Goal: Complete application form

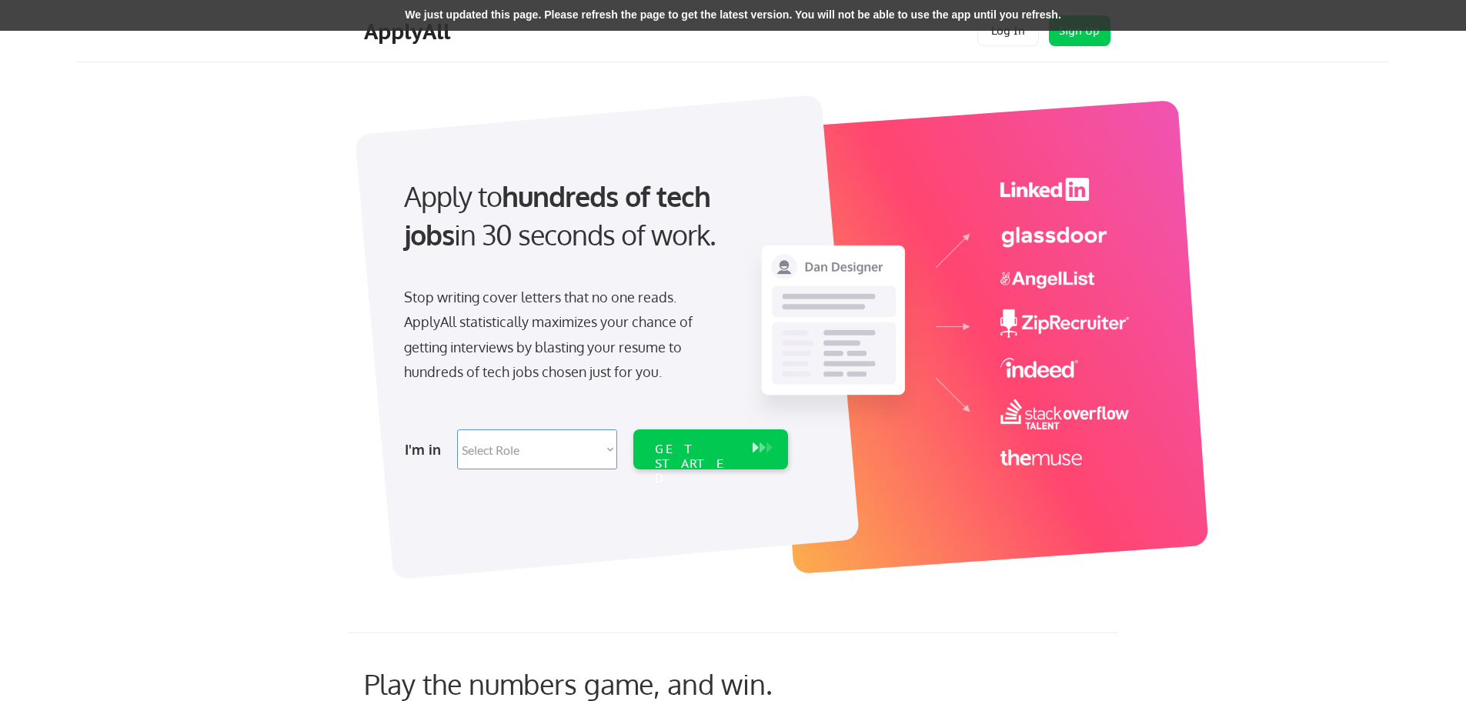
click at [576, 451] on select "Select Role Software Engineering Product Management Customer Success Sales UI/U…" at bounding box center [537, 449] width 160 height 40
select select ""it_security""
click at [457, 429] on select "Select Role Software Engineering Product Management Customer Success Sales UI/U…" at bounding box center [537, 449] width 160 height 40
select select ""it_security""
click at [745, 445] on div "GET STARTED" at bounding box center [710, 449] width 155 height 40
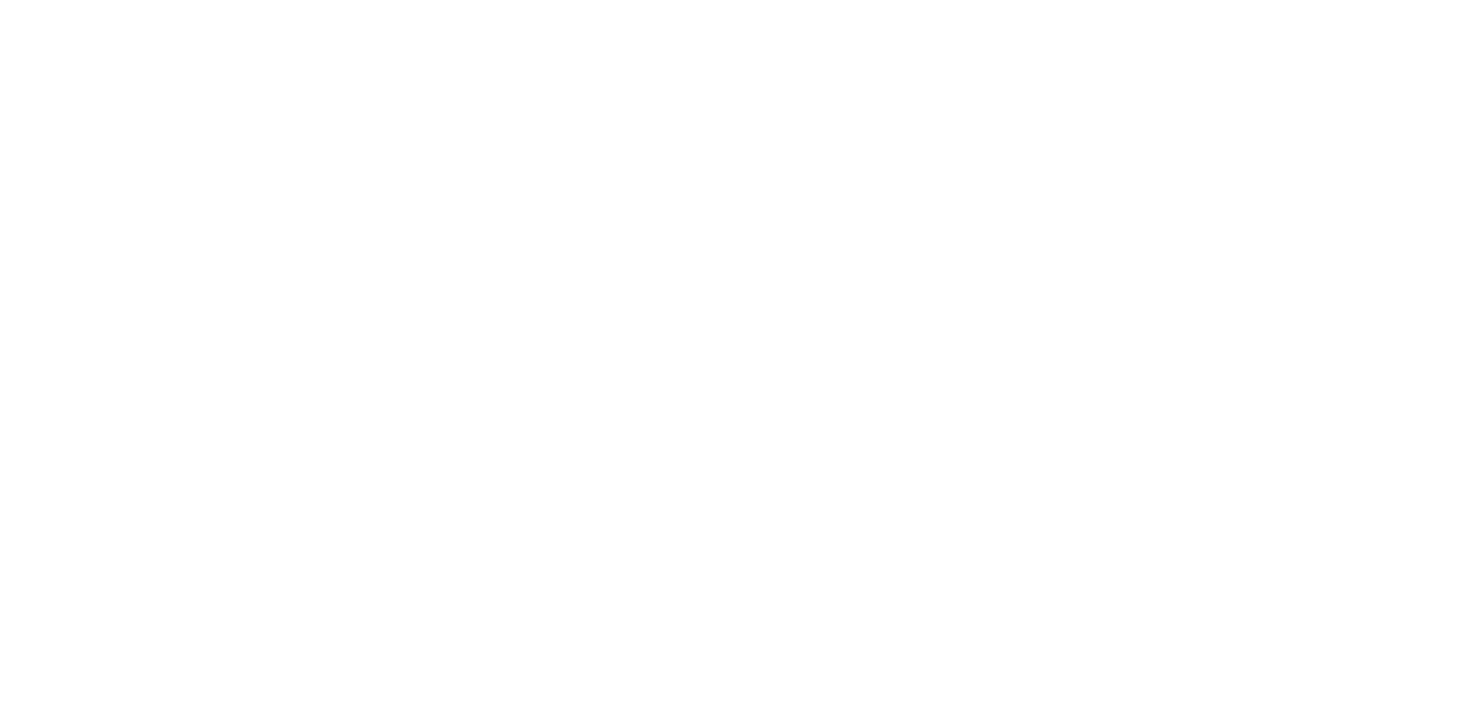
select select ""it_security""
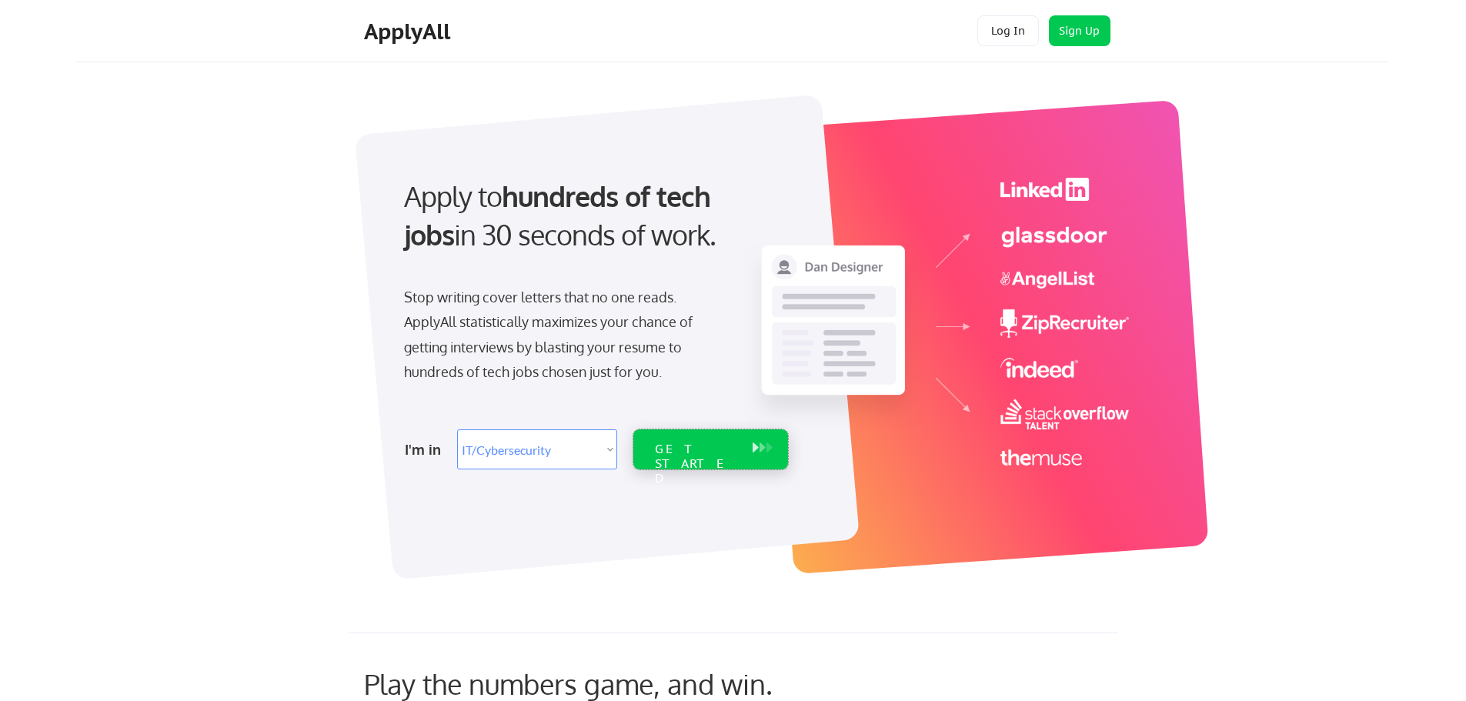
click at [715, 444] on div "GET STARTED" at bounding box center [696, 464] width 82 height 45
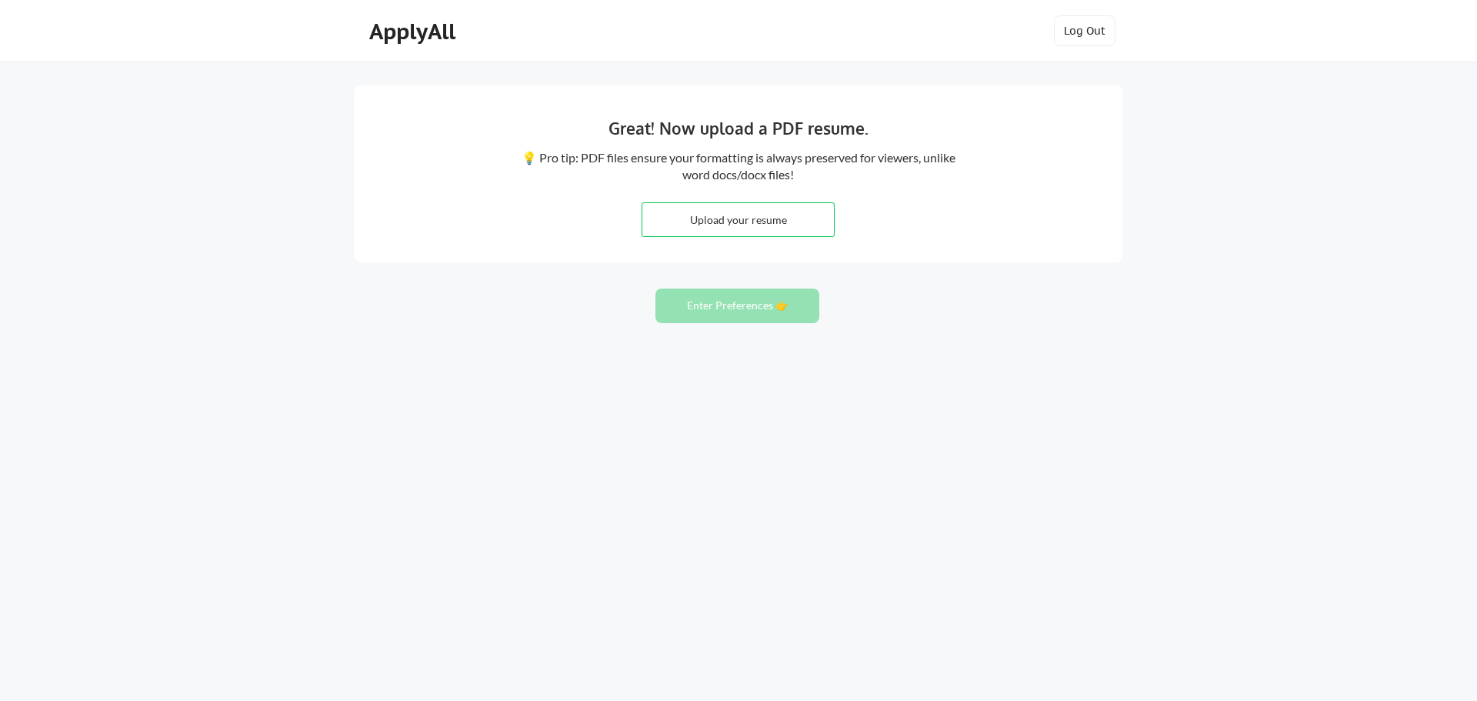
click at [768, 222] on input "file" at bounding box center [738, 219] width 192 height 33
click at [651, 105] on div "Great! Now upload a PDF resume. 💡 Pro tip: PDF files ensure your formatting is …" at bounding box center [738, 173] width 769 height 177
click at [762, 217] on input "file" at bounding box center [738, 219] width 192 height 33
type input "C:\fakepath\Jarrod Norris Resume-Aug 2025.pdf"
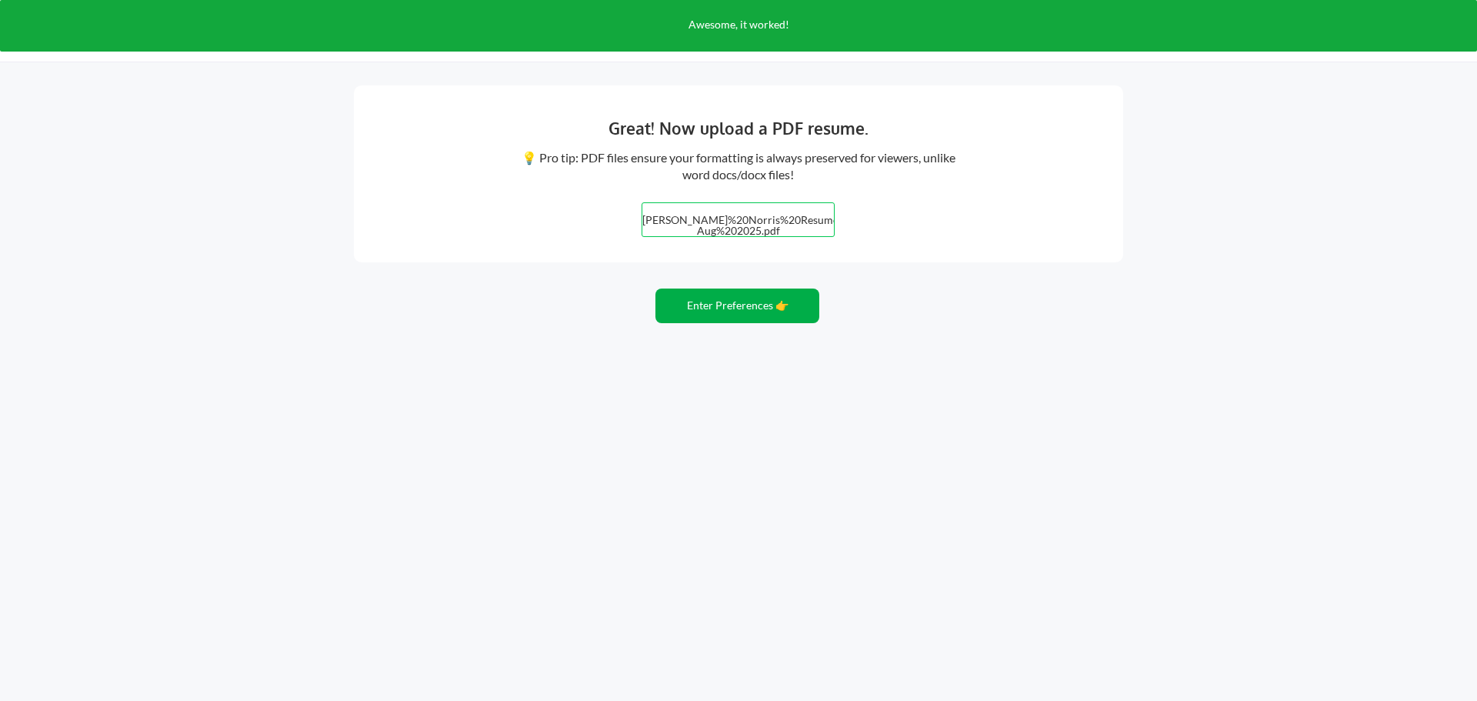
click at [747, 303] on button "Enter Preferences 👉" at bounding box center [737, 305] width 164 height 35
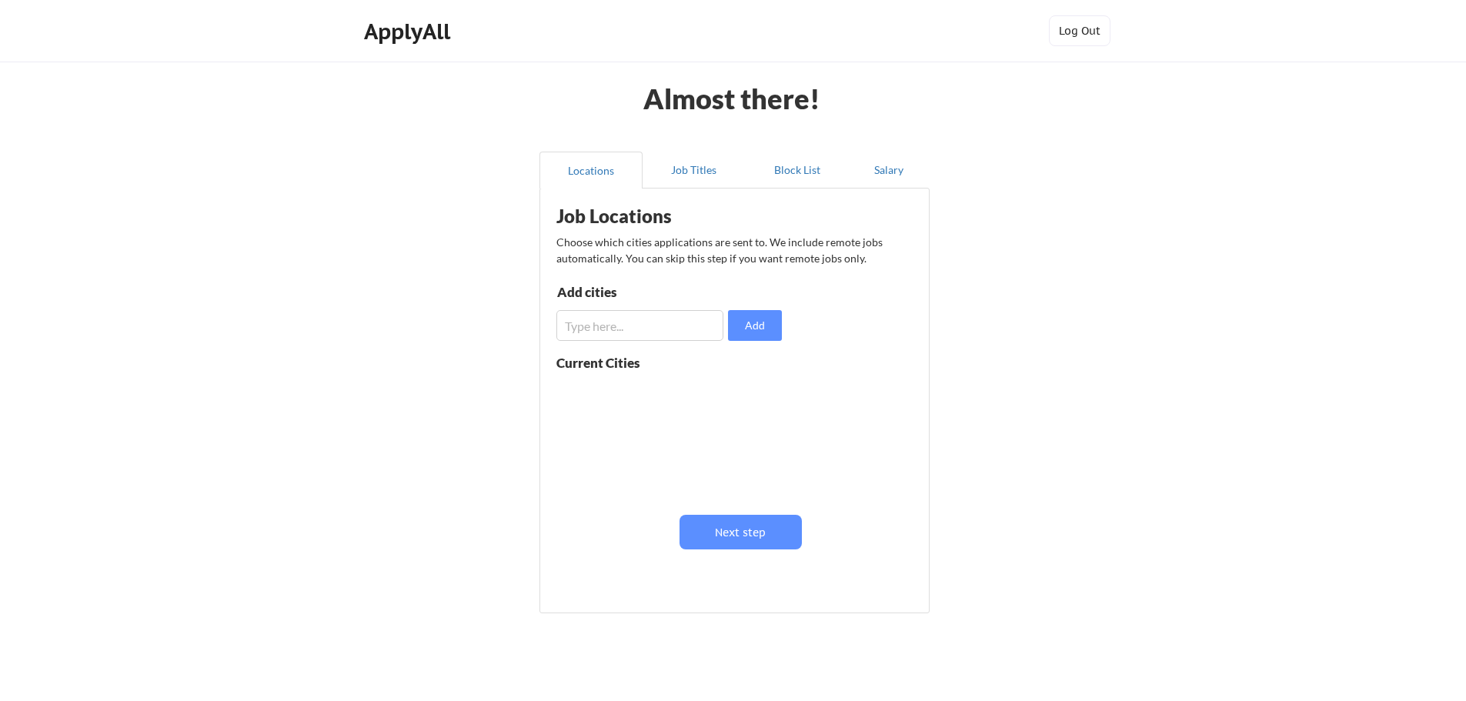
scroll to position [53, 0]
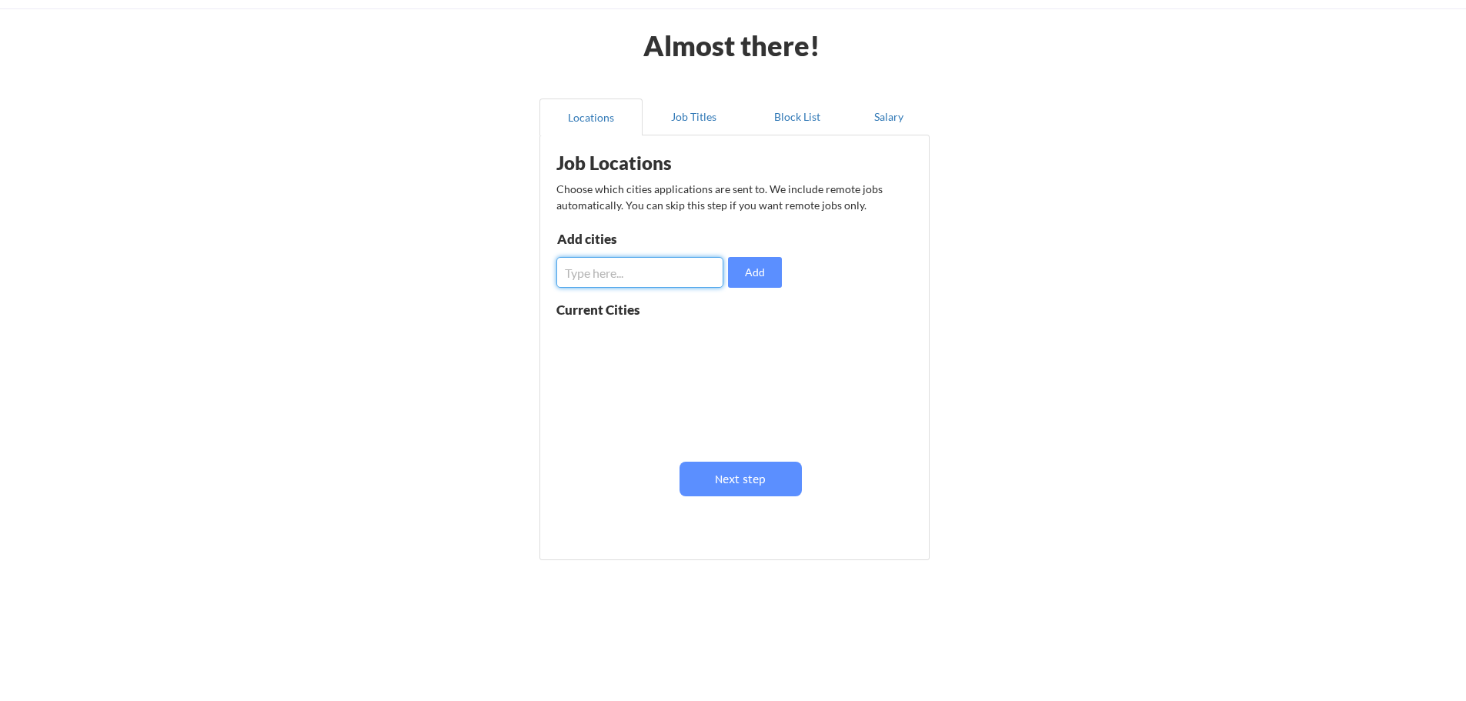
click at [693, 275] on input "input" at bounding box center [639, 272] width 167 height 31
type input "Richmond"
click at [745, 272] on button "Add" at bounding box center [755, 272] width 54 height 31
click at [702, 118] on button "Job Titles" at bounding box center [693, 116] width 103 height 37
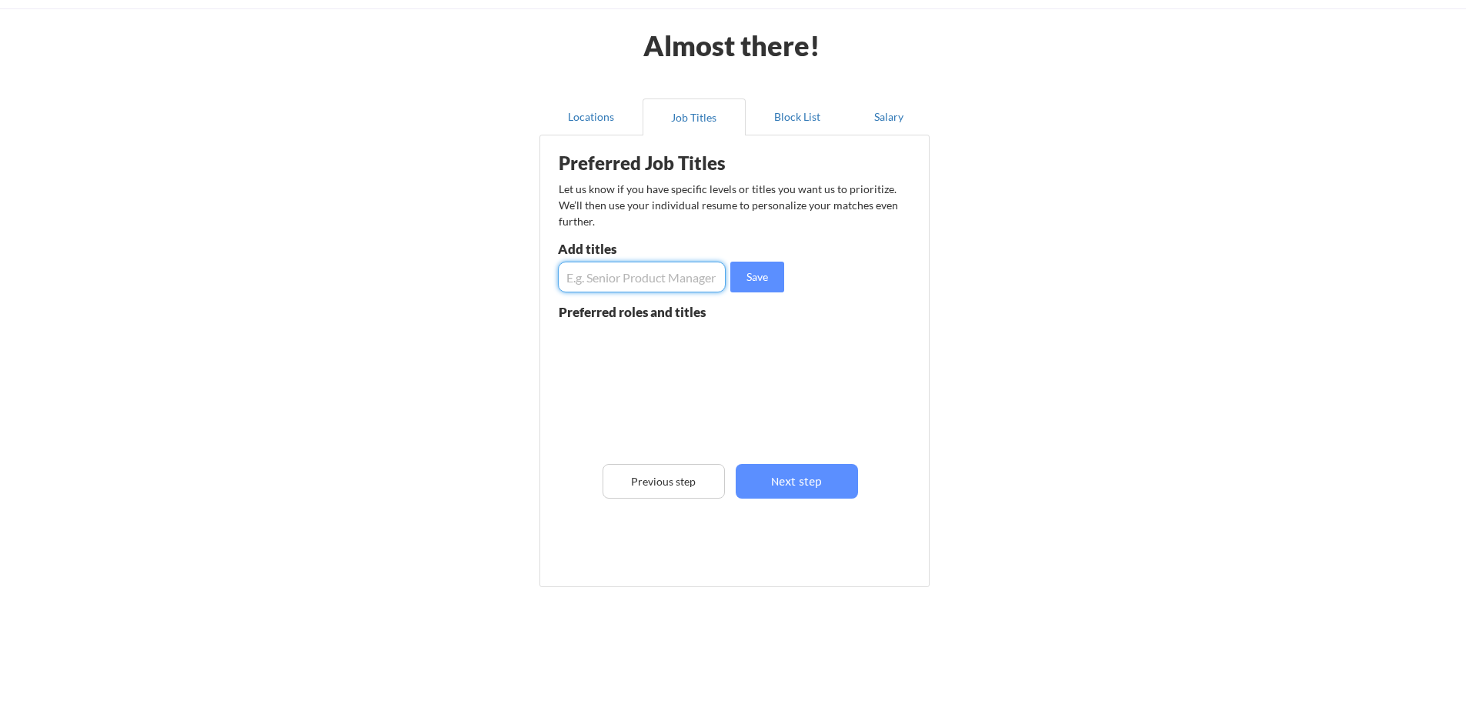
click at [683, 285] on input "input" at bounding box center [642, 277] width 168 height 31
type input "Director of Network Operations"
click at [755, 274] on button "Save" at bounding box center [757, 277] width 54 height 31
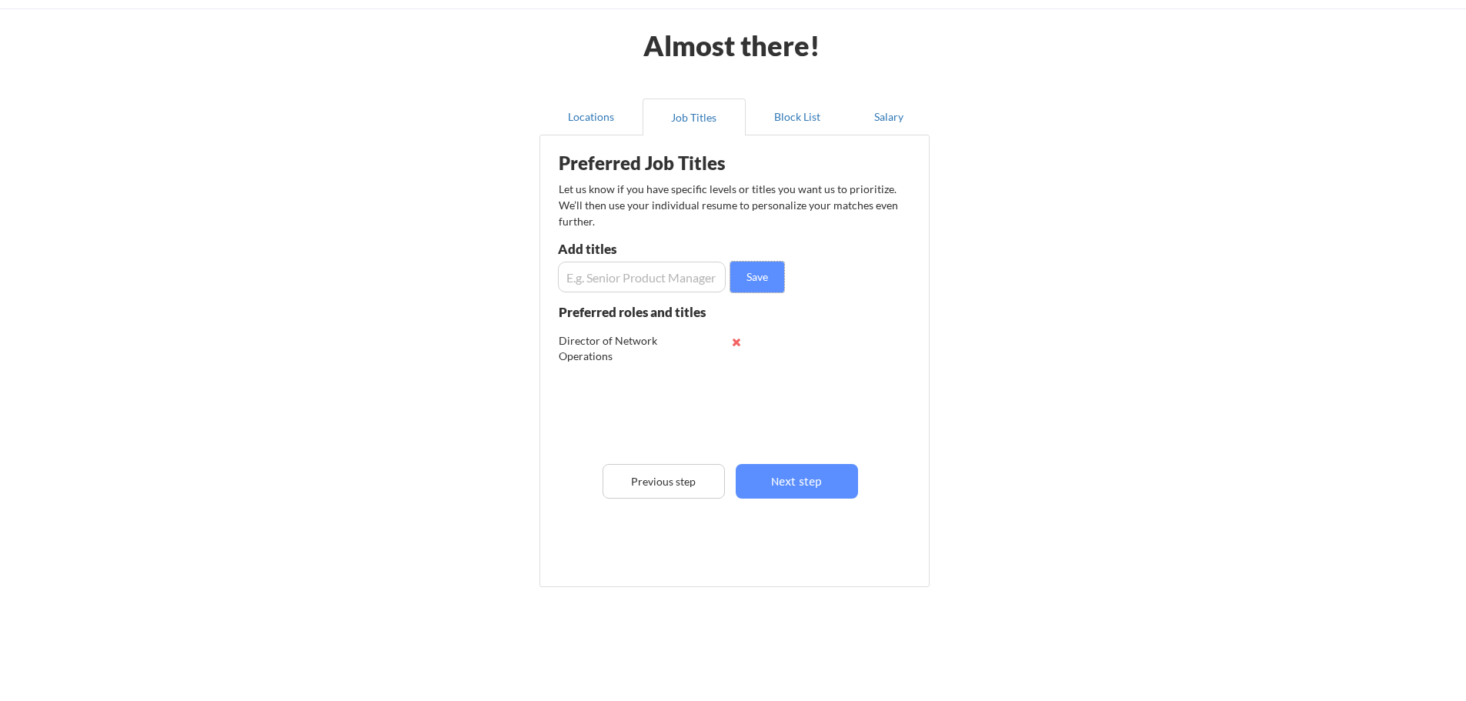
click at [680, 279] on input "input" at bounding box center [642, 277] width 168 height 31
paste input "Director of Network Operations"
type input "Director of Network Services"
click at [750, 282] on button "Save" at bounding box center [757, 277] width 54 height 31
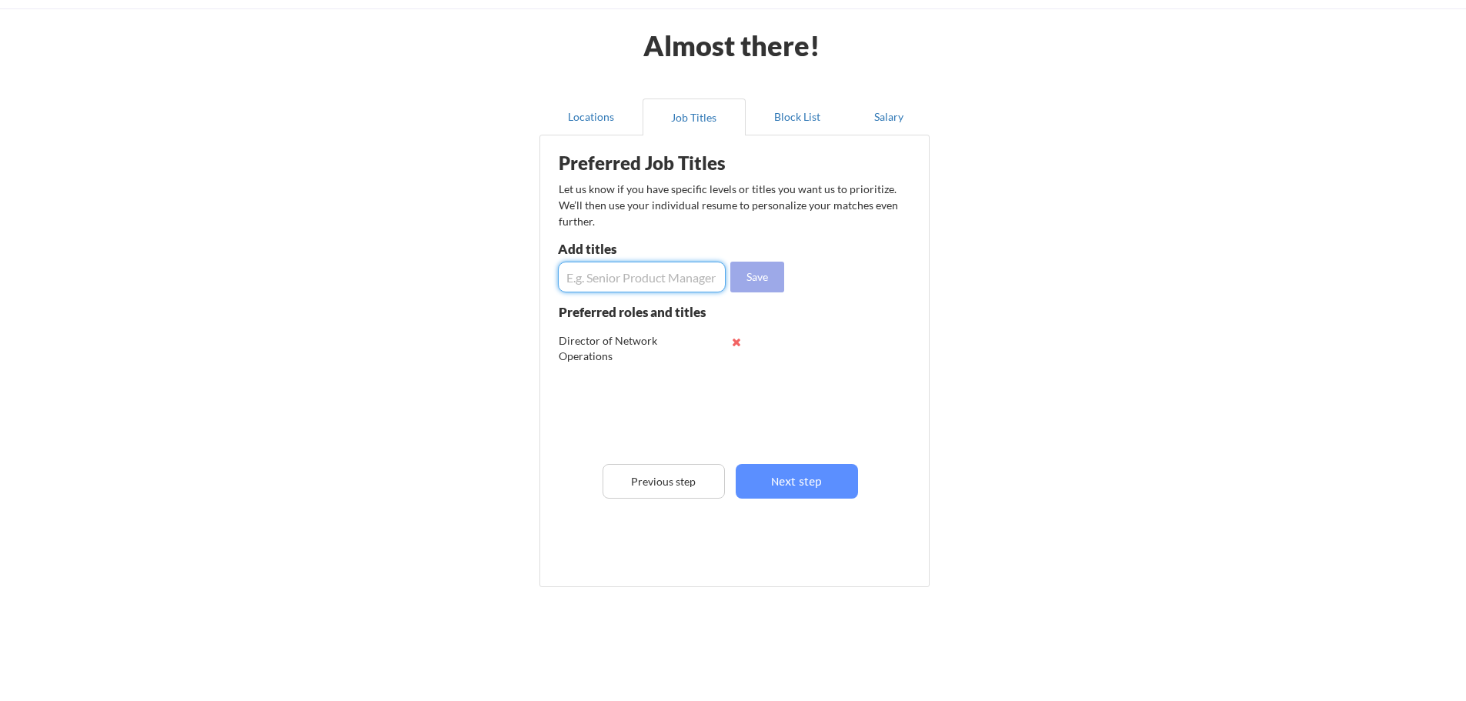
scroll to position [0, 0]
click at [649, 278] on input "input" at bounding box center [642, 277] width 168 height 31
paste input "Director of Cybersecurity Operations"
type input "Director of Cybersecurity Operations"
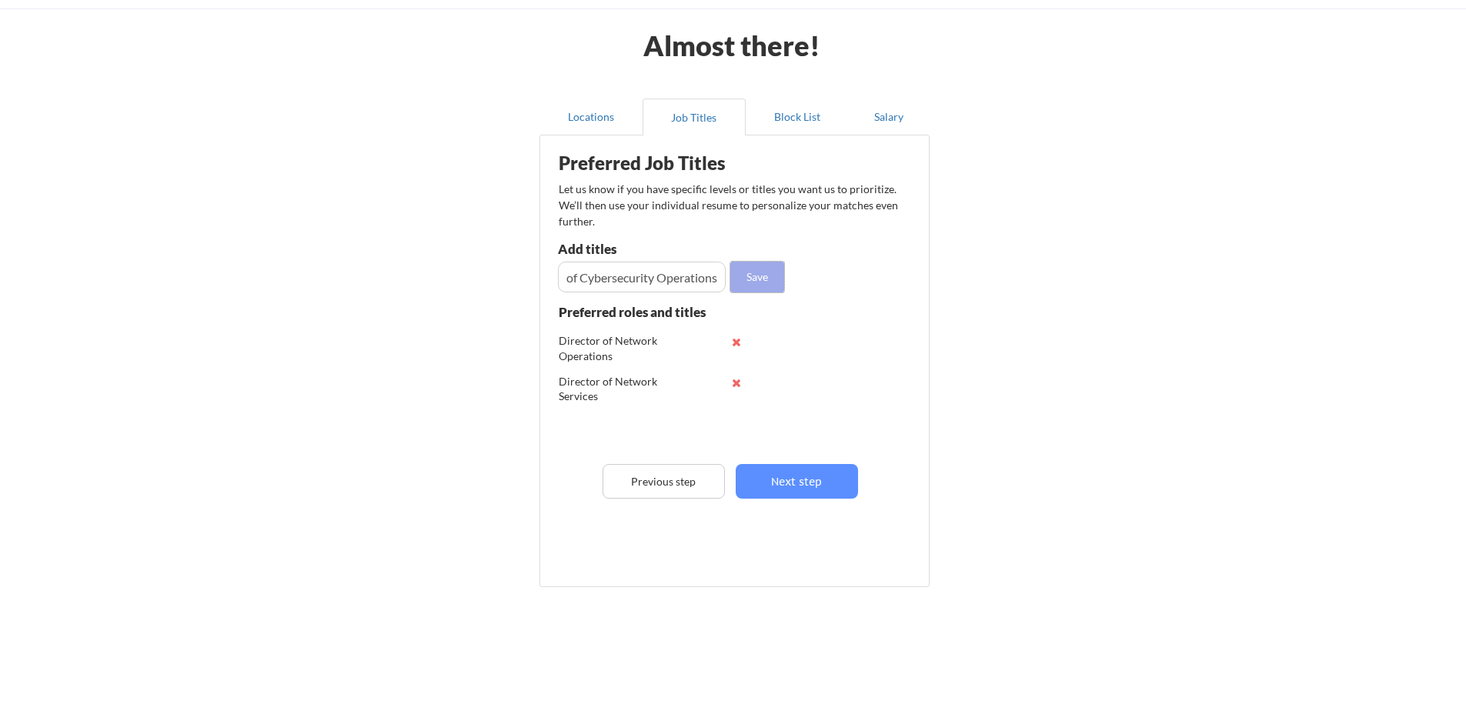
click at [749, 277] on button "Save" at bounding box center [757, 277] width 54 height 31
click at [661, 283] on input "input" at bounding box center [642, 277] width 168 height 31
paste input "Senior Director of IT Operations"
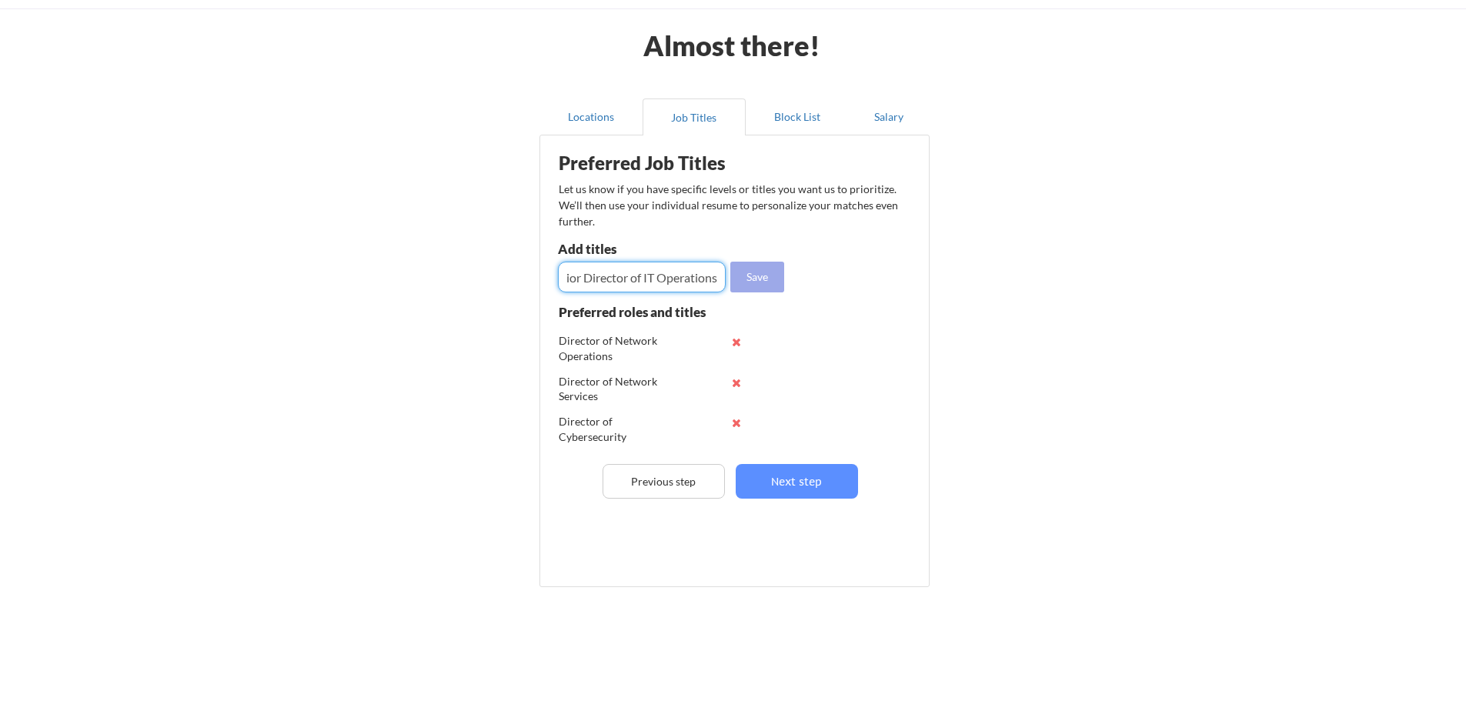
type input "Senior Director of IT Operations"
click at [767, 278] on button "Save" at bounding box center [757, 277] width 54 height 31
click at [624, 276] on input "input" at bounding box center [642, 277] width 168 height 31
paste input "Director of Enterprise Network & Security Operations"
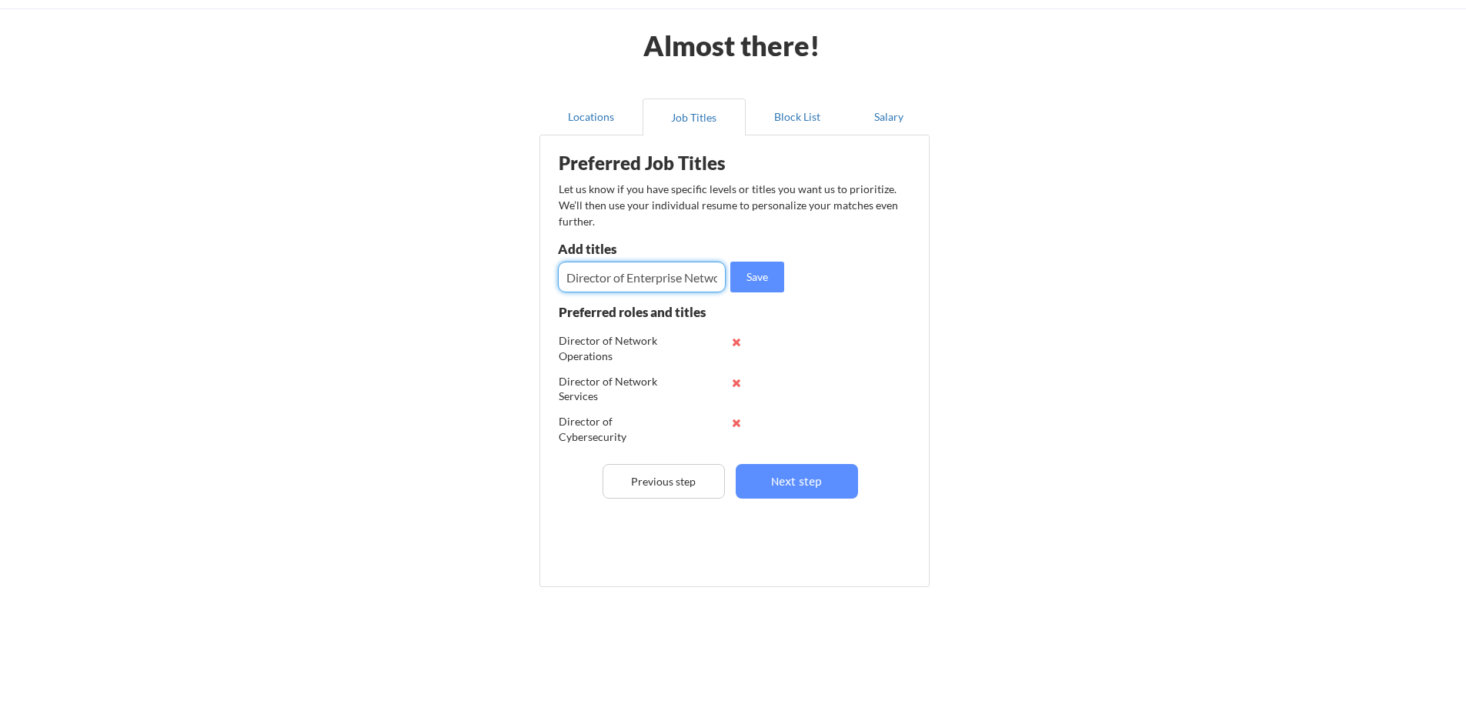
scroll to position [0, 139]
type input "Director of Enterprise Network & Security Operations"
click at [760, 272] on button "Save" at bounding box center [757, 277] width 54 height 31
click at [802, 118] on button "Block List" at bounding box center [796, 116] width 103 height 37
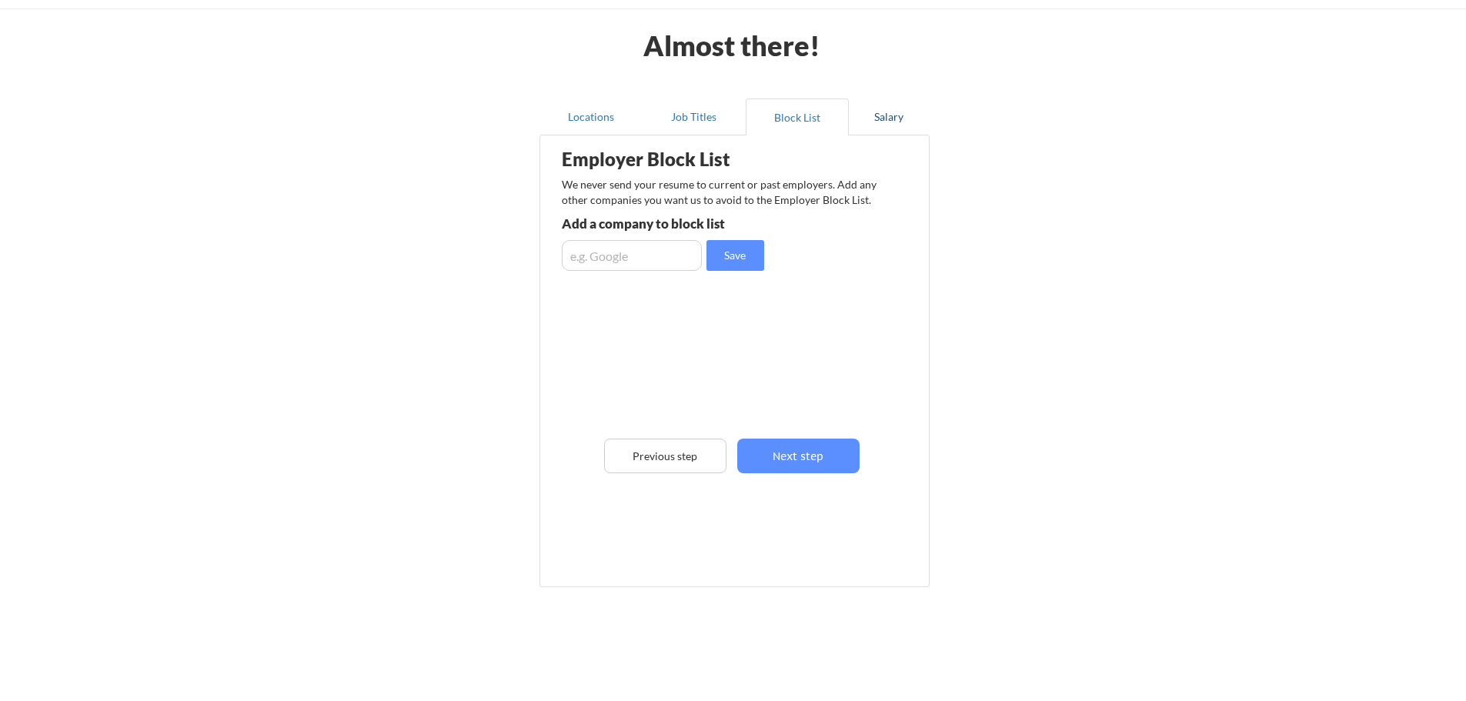
click at [883, 118] on button "Salary" at bounding box center [889, 116] width 81 height 37
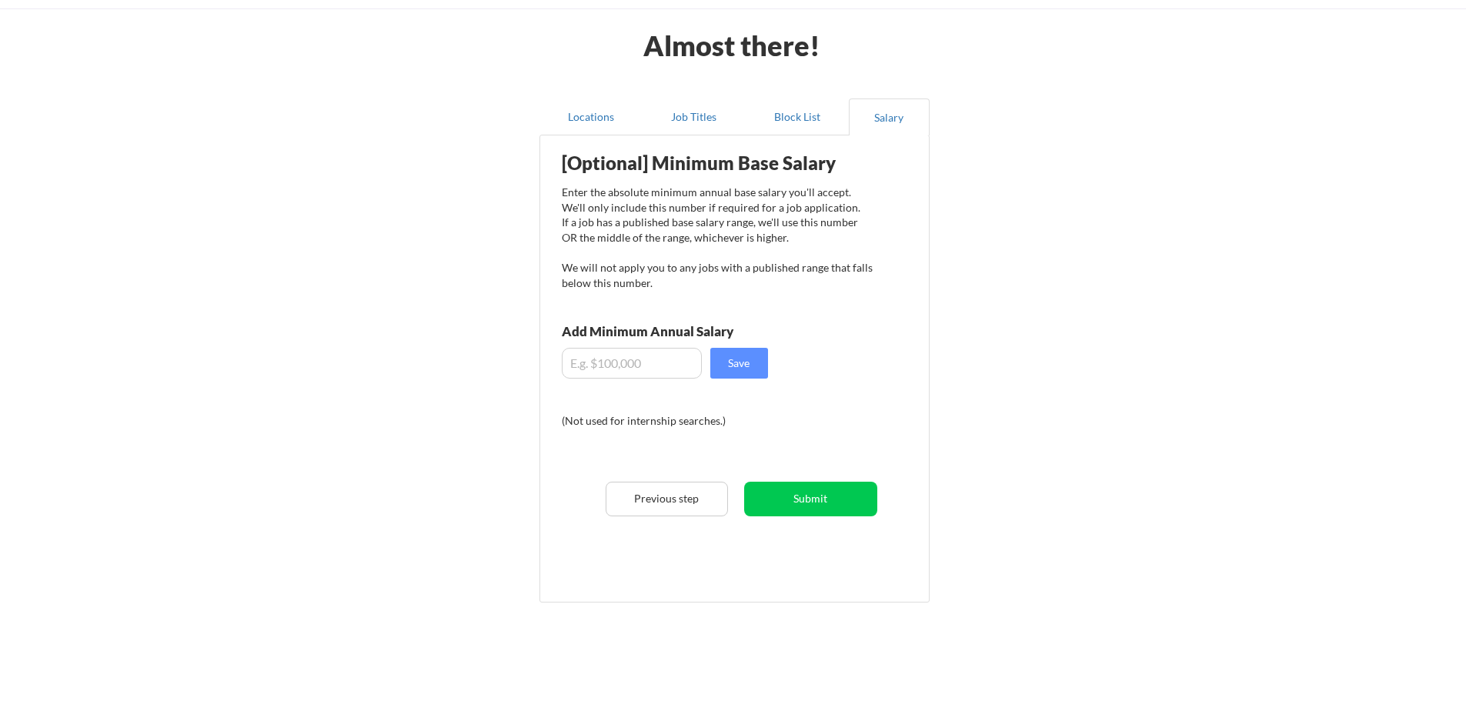
click at [663, 363] on input "input" at bounding box center [632, 363] width 140 height 31
type input "$200,000"
click at [732, 362] on button "Save" at bounding box center [739, 363] width 58 height 31
click at [809, 494] on button "Submit" at bounding box center [810, 499] width 133 height 35
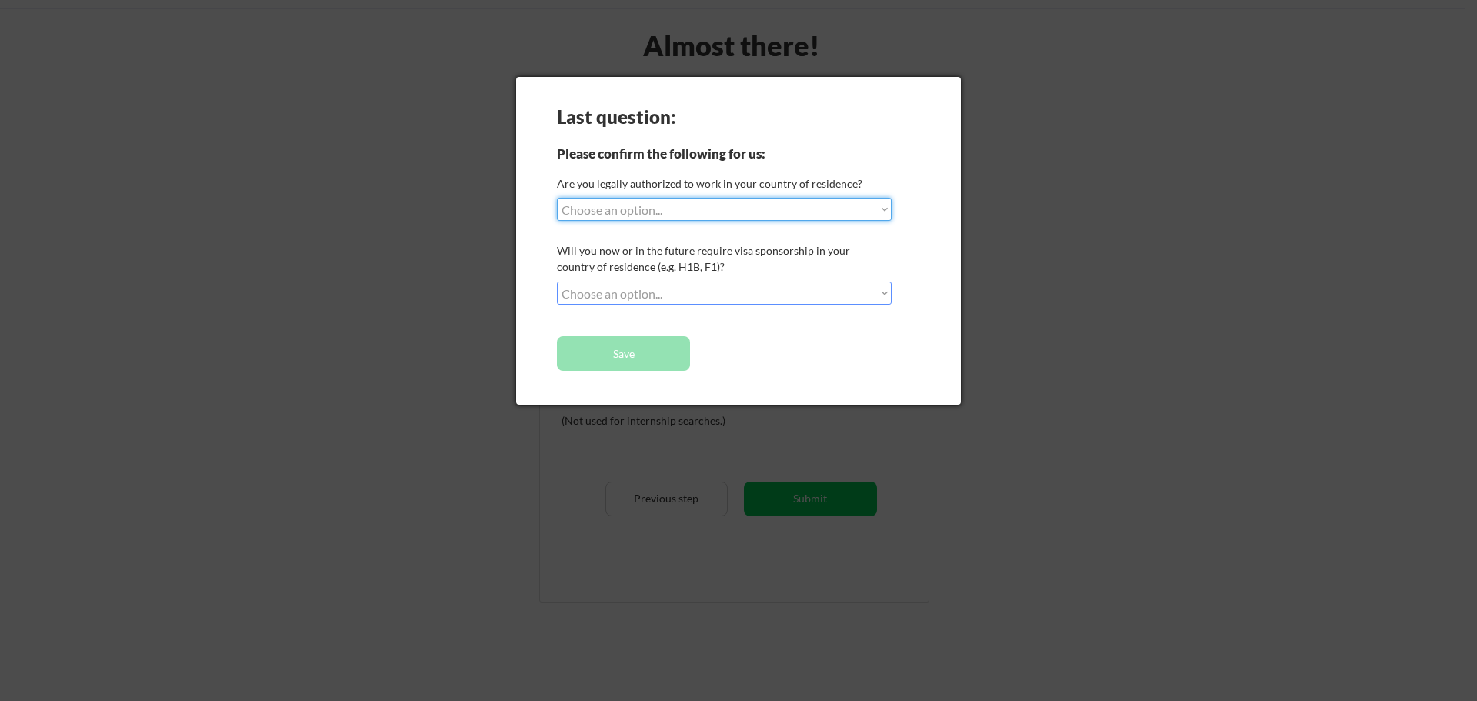
click at [819, 215] on select "Choose an option... Yes, I am a US Citizen Yes, I am a Canadian Citizen Yes, I …" at bounding box center [724, 209] width 335 height 23
select select ""yes__i_am_a_us_citizen""
click at [557, 198] on select "Choose an option... Yes, I am a US Citizen Yes, I am a Canadian Citizen Yes, I …" at bounding box center [724, 209] width 335 height 23
click at [759, 292] on select "Choose an option... No, I will not need sponsorship Yes, I will need sponsorship" at bounding box center [724, 293] width 335 height 23
select select ""no__i_will_not_need_sponsorship""
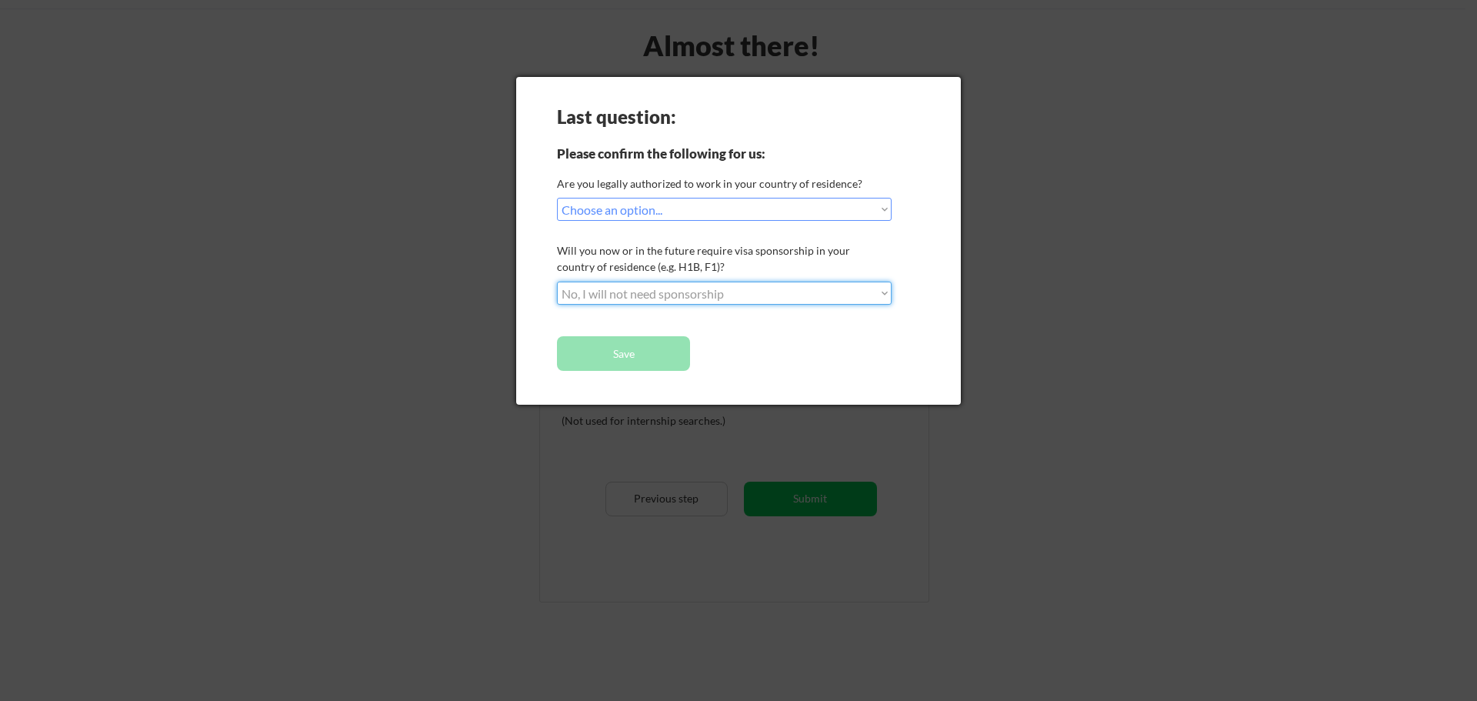
click at [557, 282] on select "Choose an option... No, I will not need sponsorship Yes, I will need sponsorship" at bounding box center [724, 293] width 335 height 23
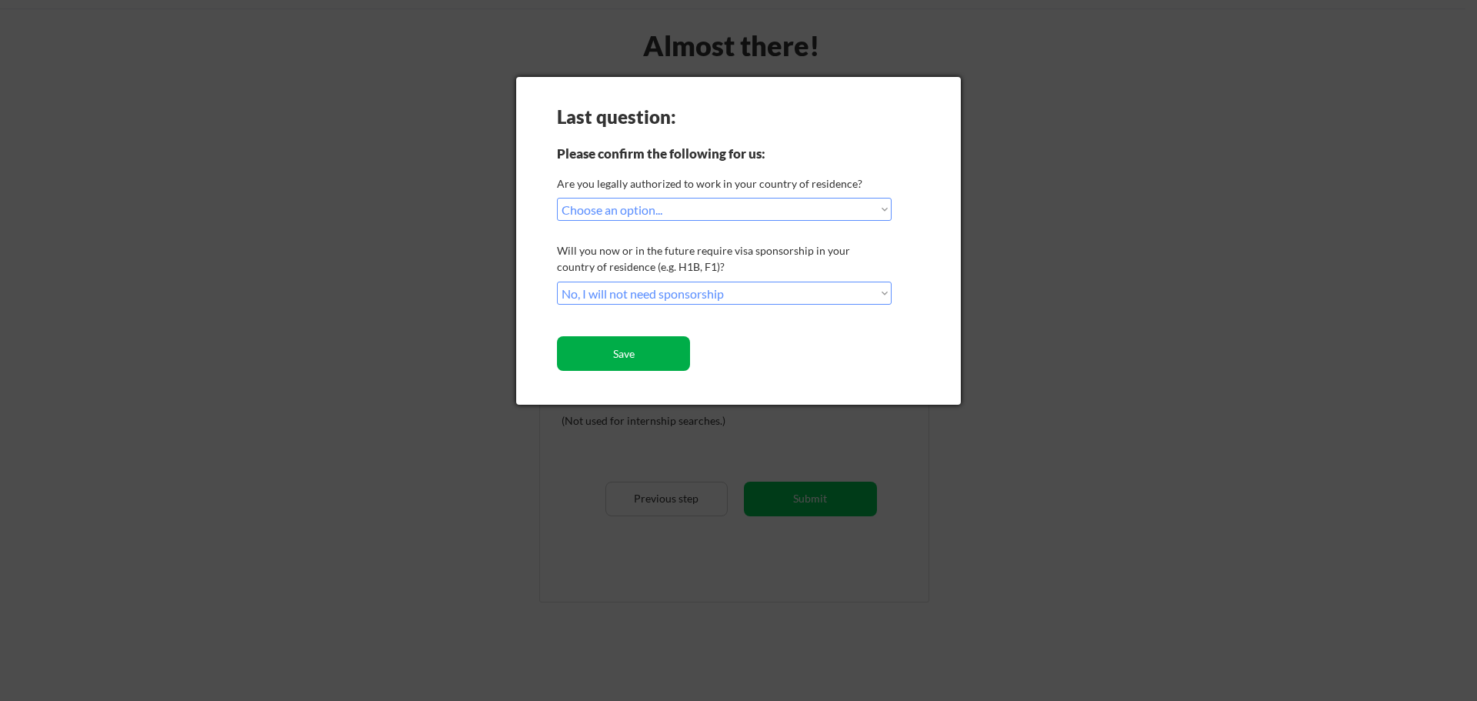
click at [625, 358] on button "Save" at bounding box center [623, 353] width 133 height 35
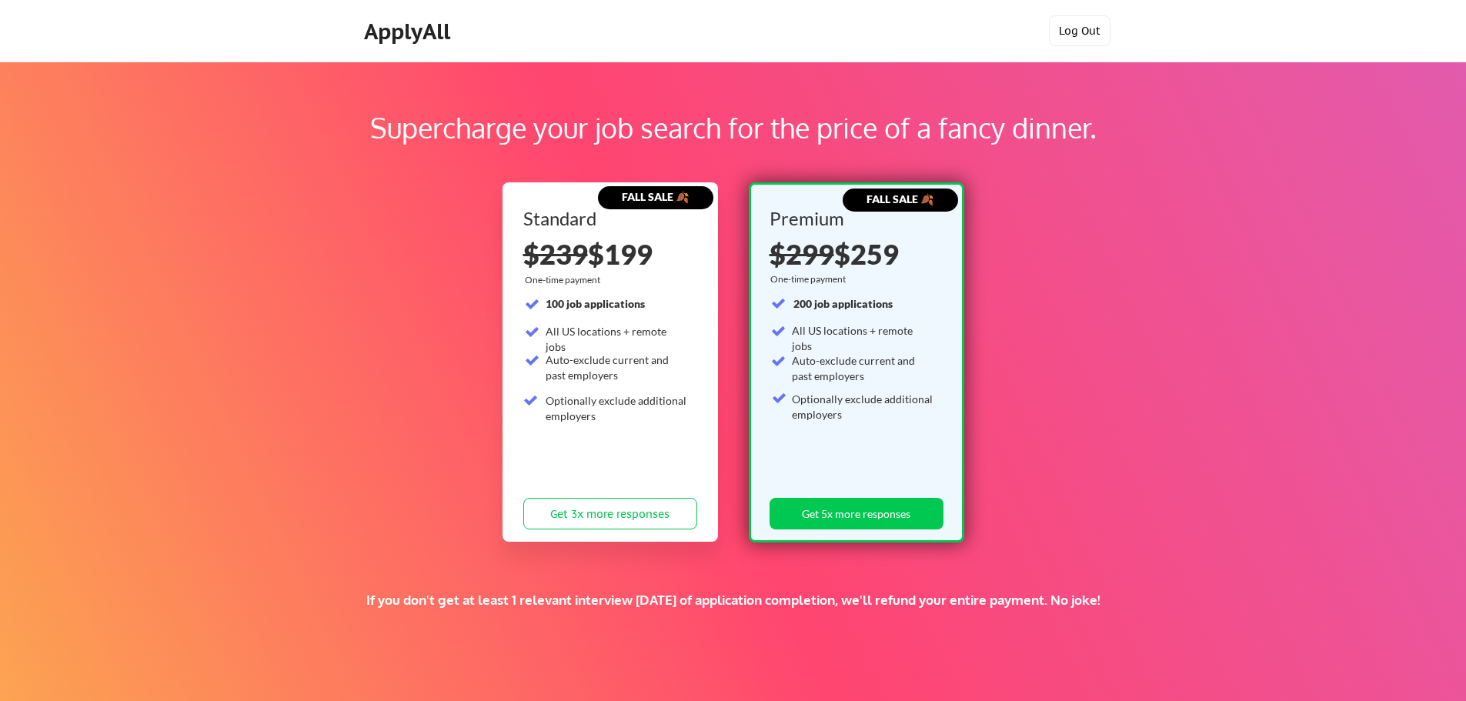
click at [1093, 32] on button "Log Out" at bounding box center [1080, 30] width 62 height 31
